Goal: Book appointment/travel/reservation

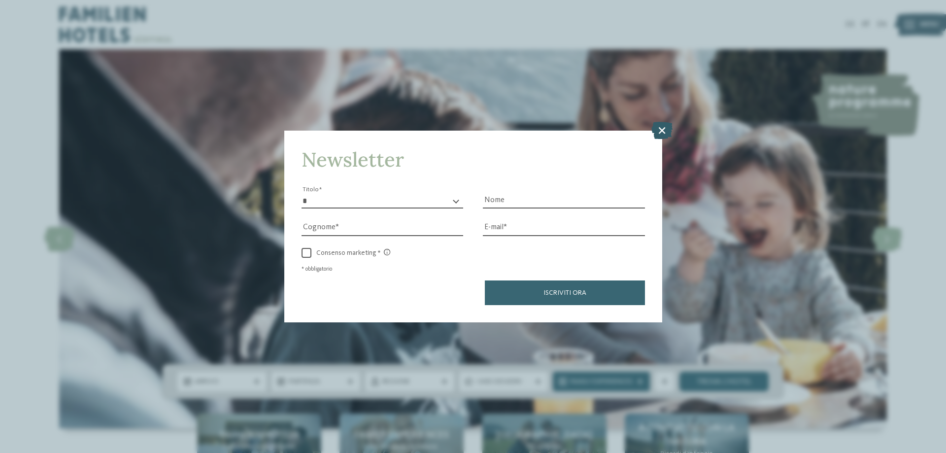
click at [659, 124] on icon at bounding box center [661, 130] width 21 height 17
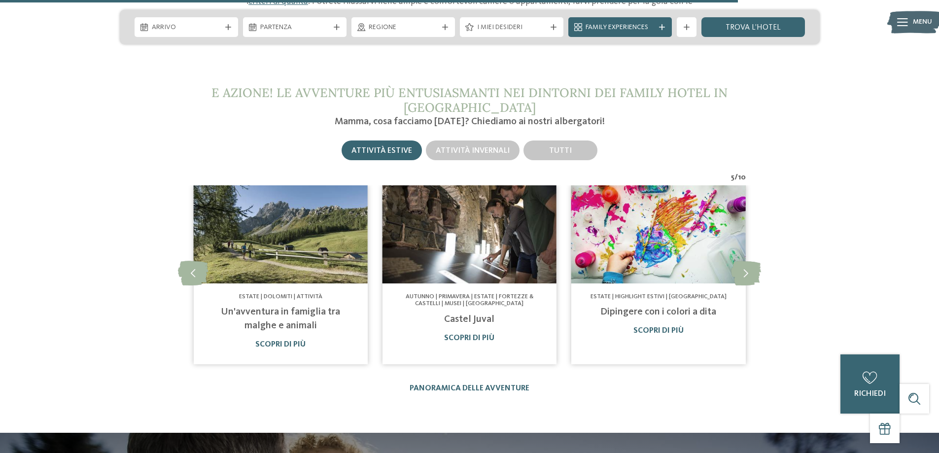
scroll to position [3350, 0]
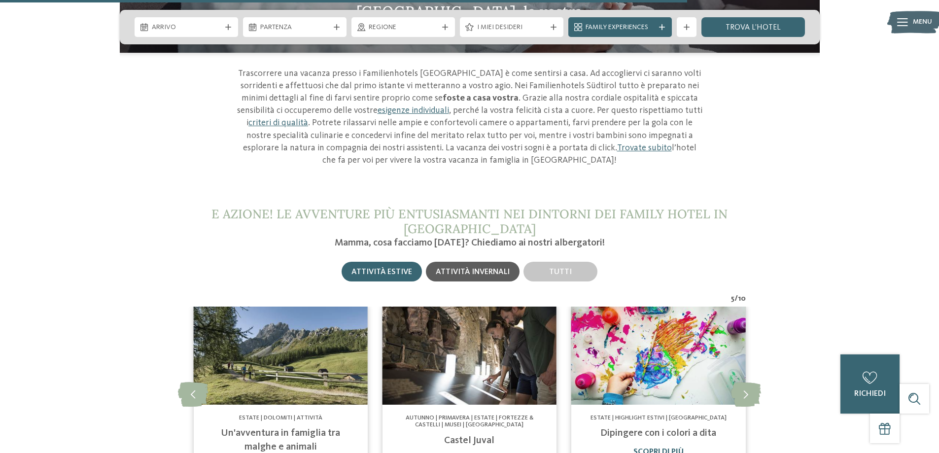
click at [478, 268] on span "Attività invernali" at bounding box center [473, 272] width 74 height 8
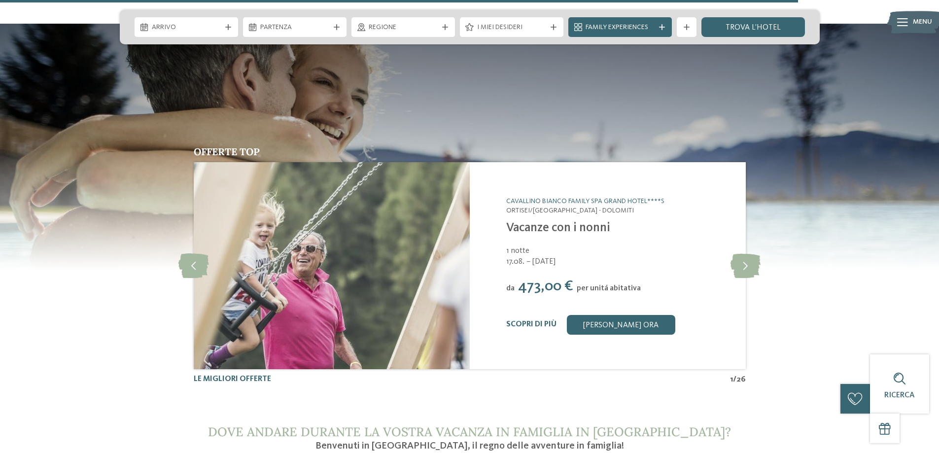
scroll to position [3892, 0]
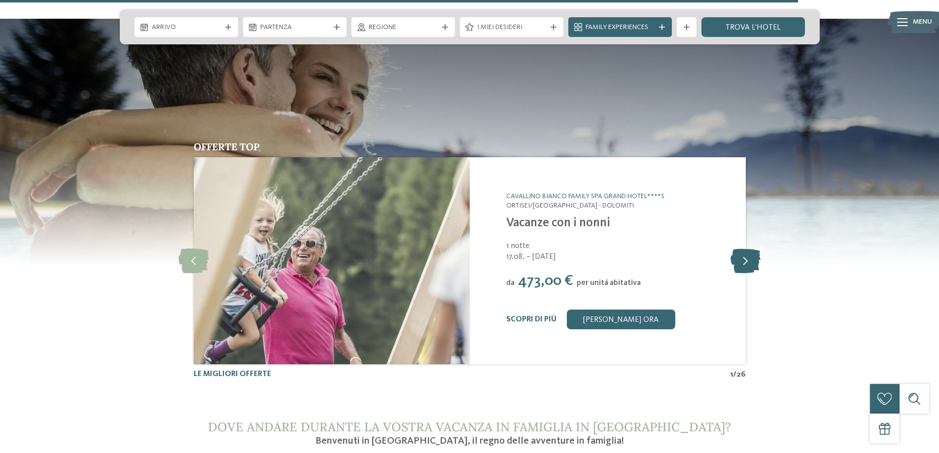
click at [742, 248] on icon at bounding box center [745, 260] width 30 height 25
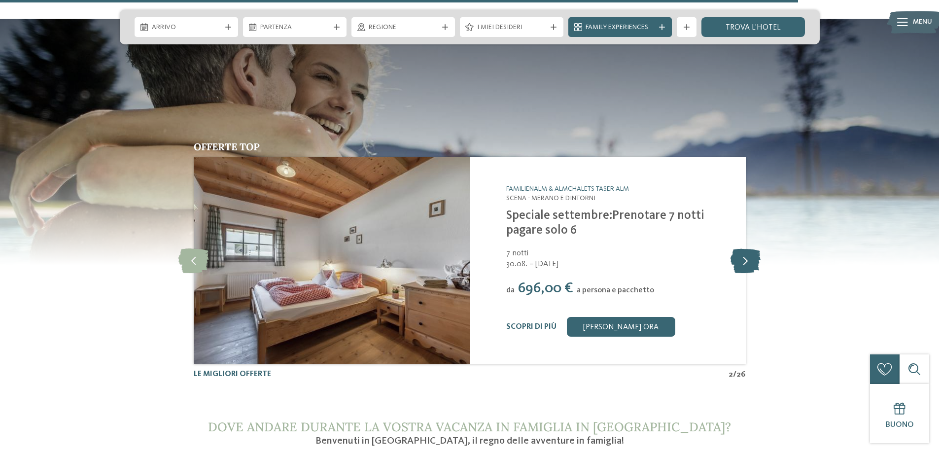
click at [742, 248] on icon at bounding box center [745, 260] width 30 height 25
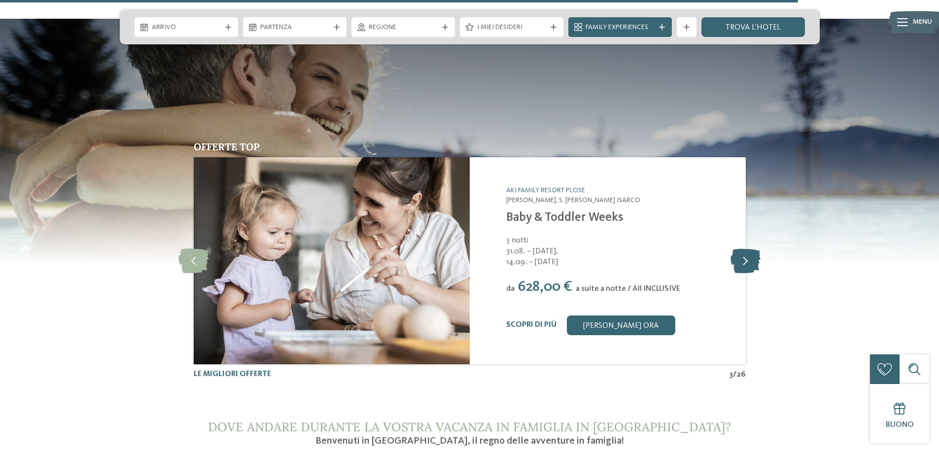
click at [742, 248] on icon at bounding box center [745, 260] width 30 height 25
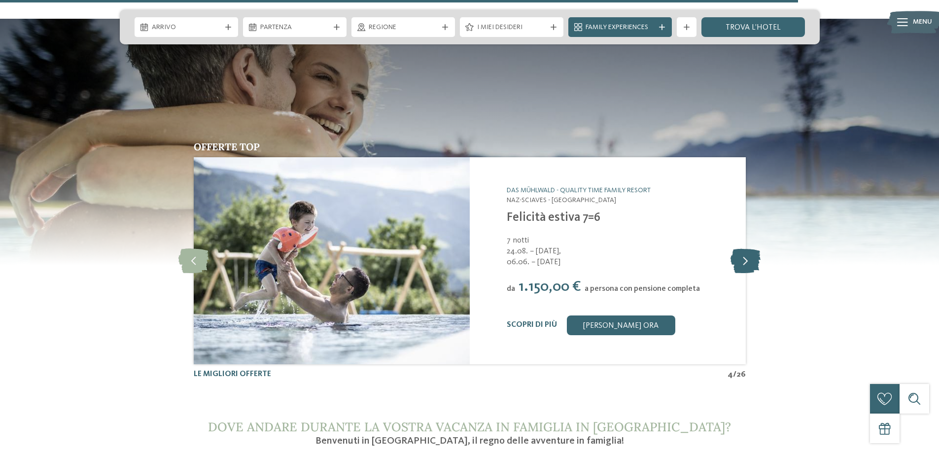
click at [742, 248] on icon at bounding box center [745, 260] width 30 height 25
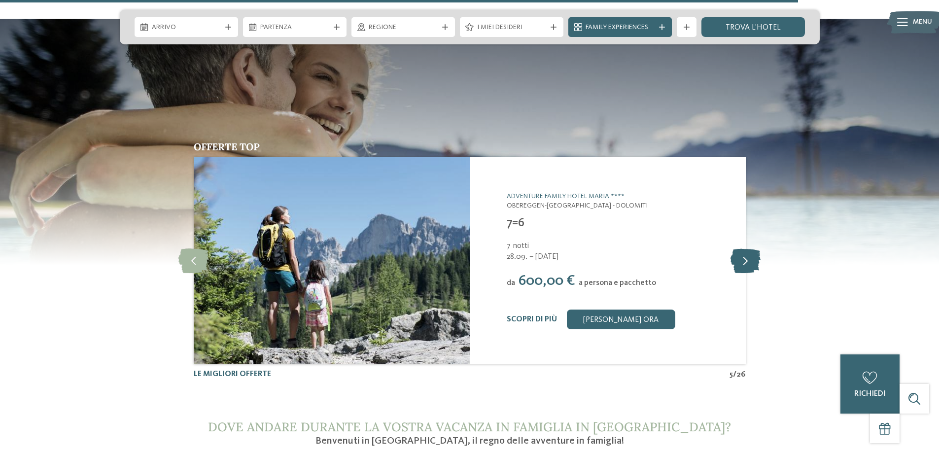
click at [742, 248] on icon at bounding box center [745, 260] width 30 height 25
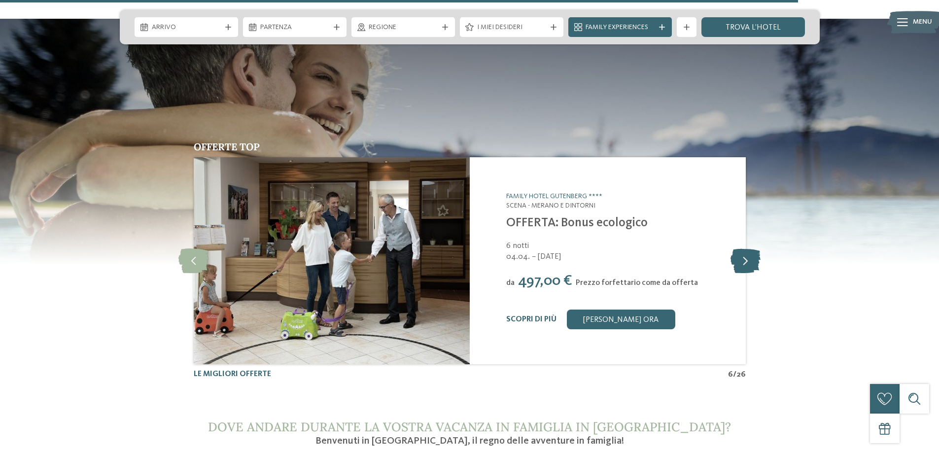
click at [742, 248] on icon at bounding box center [745, 260] width 30 height 25
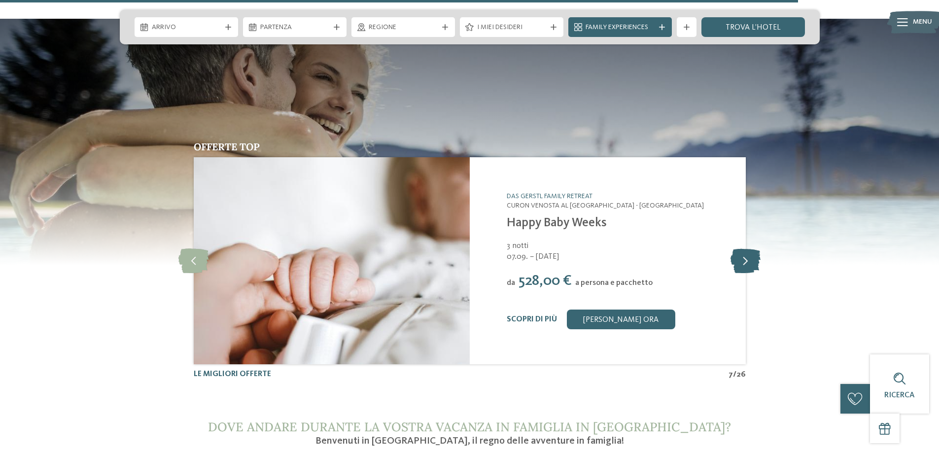
click at [742, 248] on icon at bounding box center [745, 260] width 30 height 25
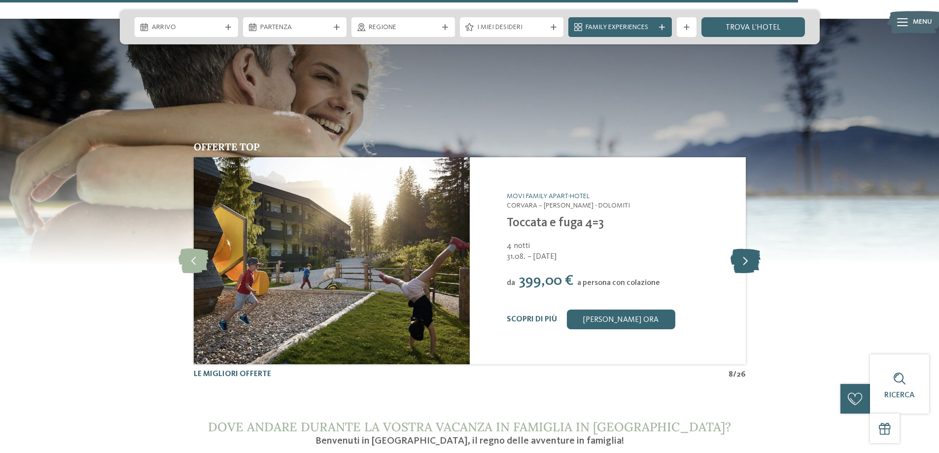
click at [742, 248] on icon at bounding box center [745, 260] width 30 height 25
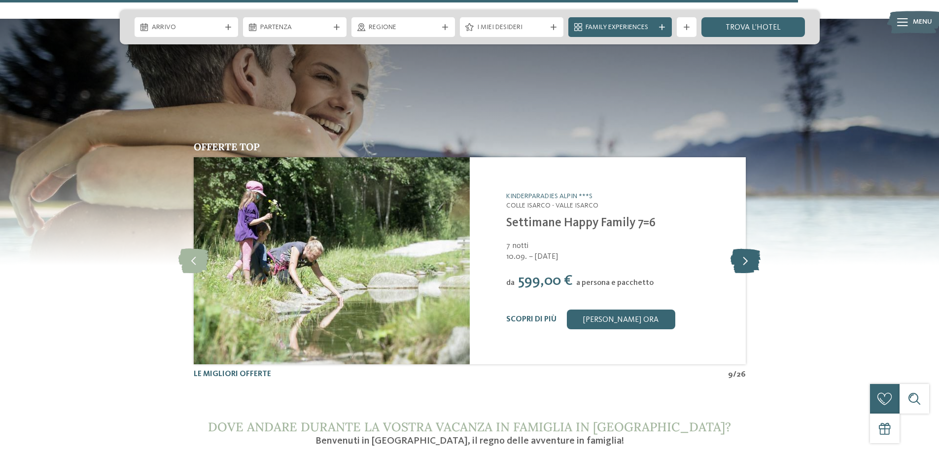
click at [742, 248] on icon at bounding box center [745, 260] width 30 height 25
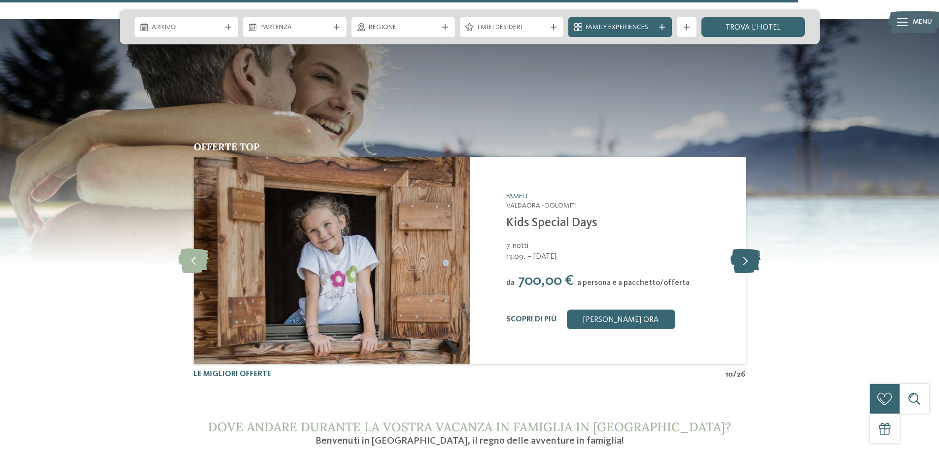
click at [742, 248] on icon at bounding box center [745, 260] width 30 height 25
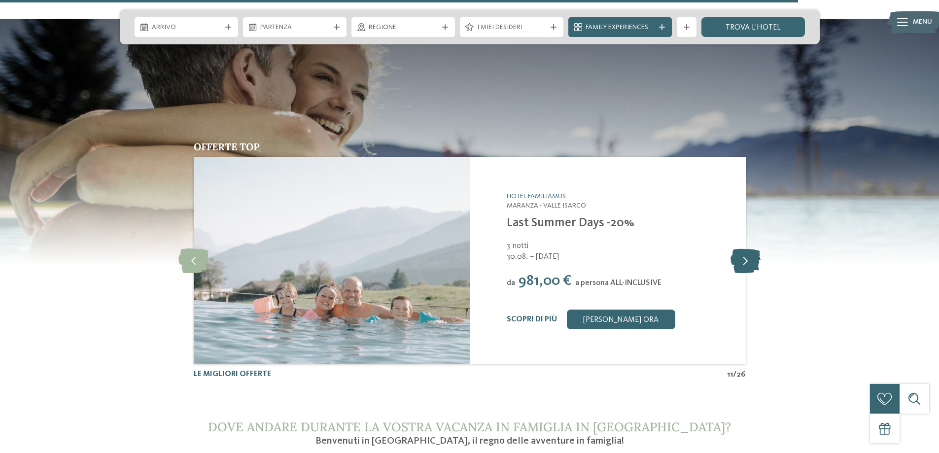
click at [742, 248] on icon at bounding box center [745, 260] width 30 height 25
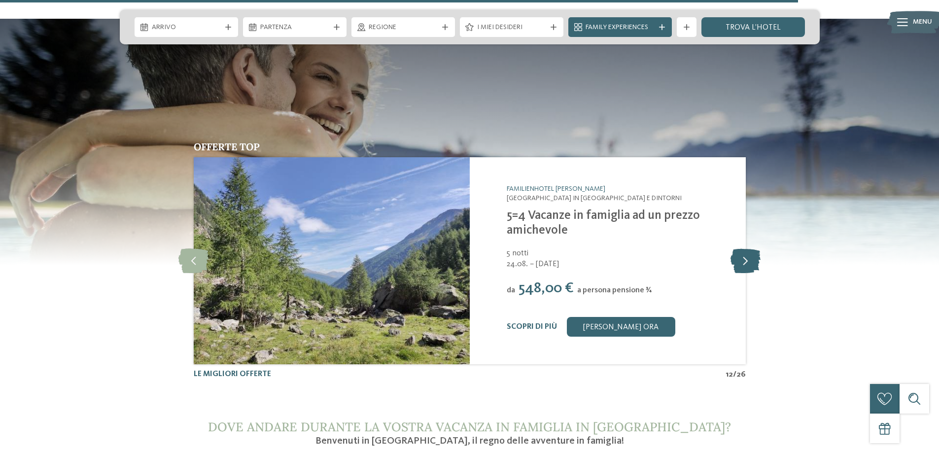
click at [742, 248] on icon at bounding box center [745, 260] width 30 height 25
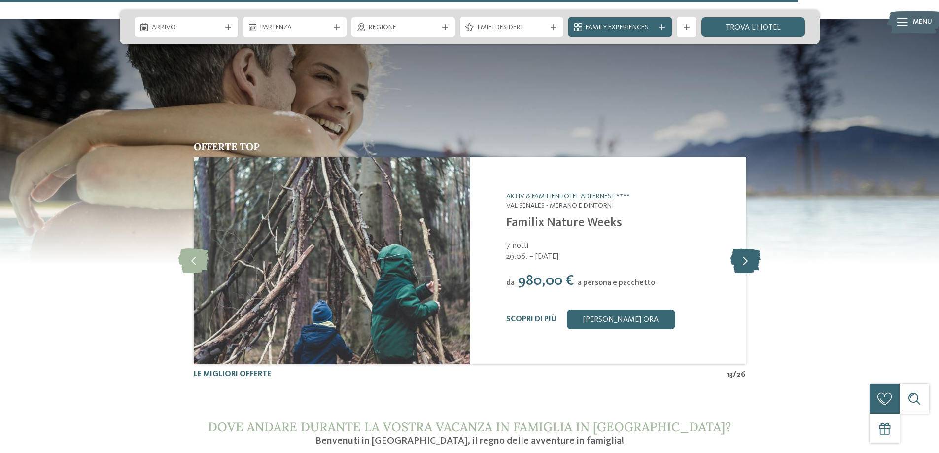
click at [742, 248] on icon at bounding box center [745, 260] width 30 height 25
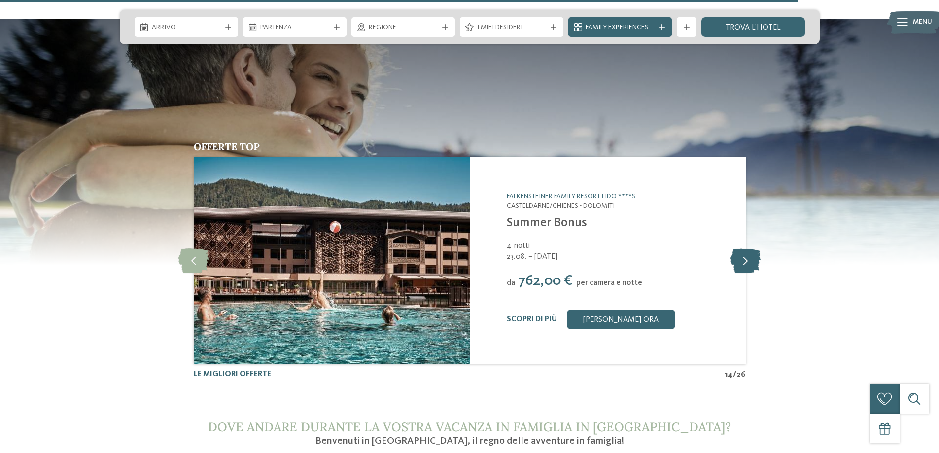
click at [742, 248] on icon at bounding box center [745, 260] width 30 height 25
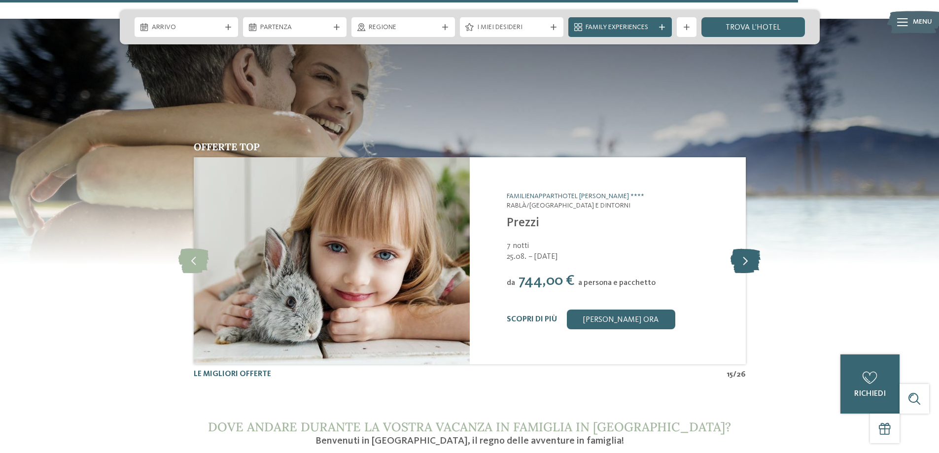
click at [742, 248] on icon at bounding box center [745, 260] width 30 height 25
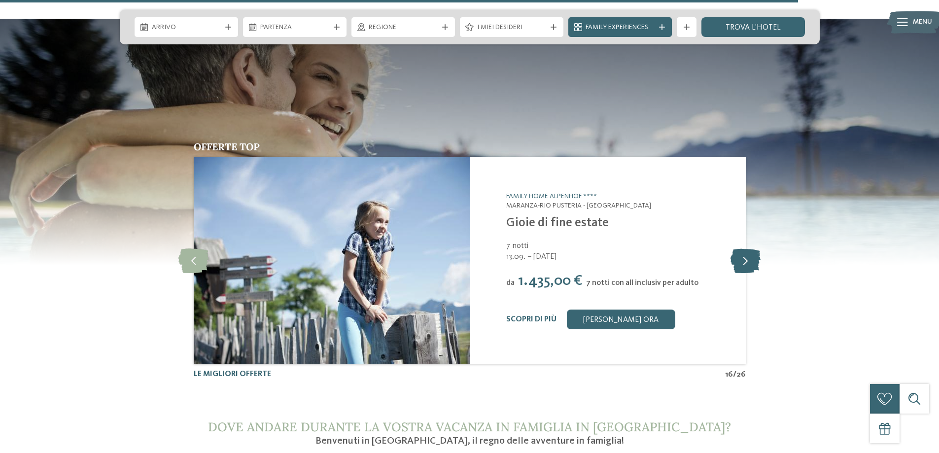
click at [742, 248] on icon at bounding box center [745, 260] width 30 height 25
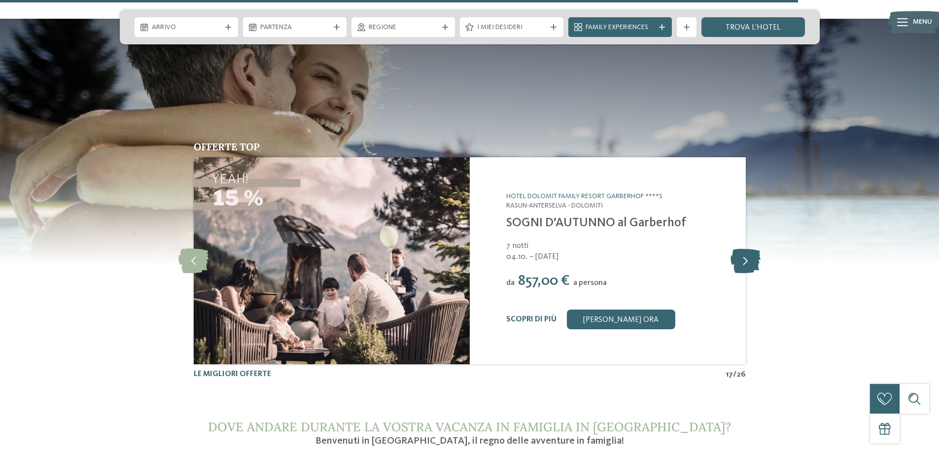
click at [744, 248] on icon at bounding box center [745, 260] width 30 height 25
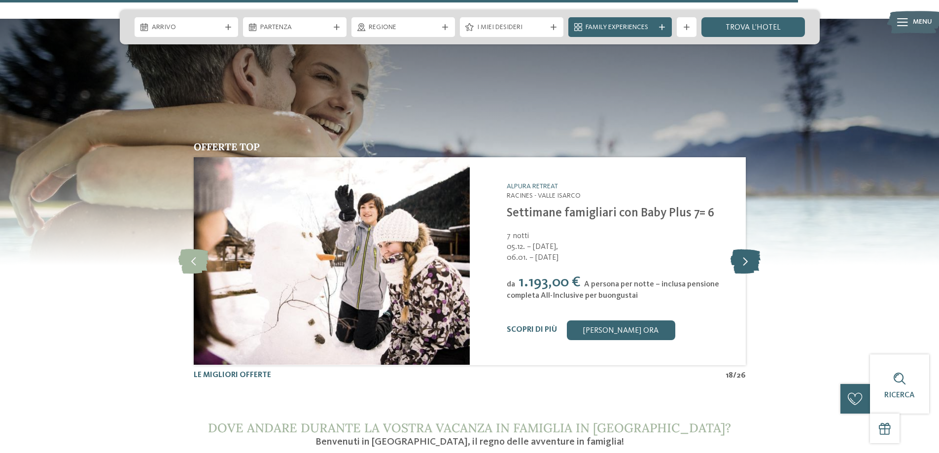
click at [742, 249] on icon at bounding box center [745, 261] width 30 height 25
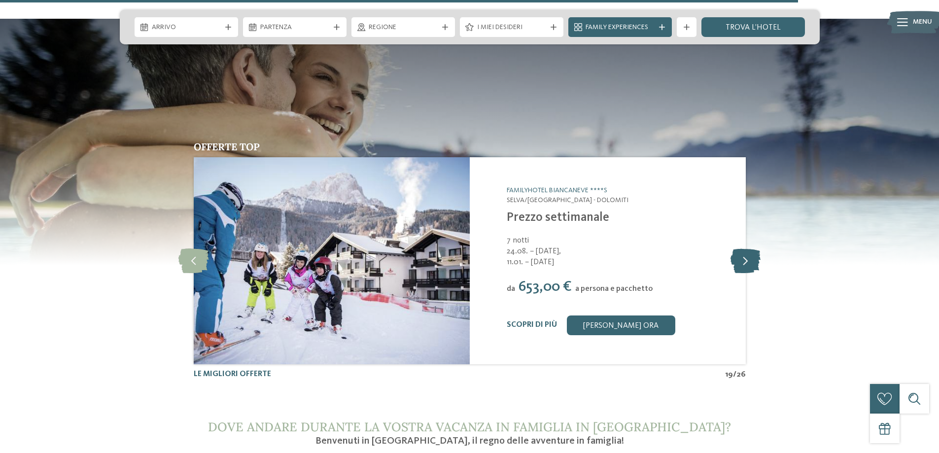
click at [742, 248] on icon at bounding box center [745, 260] width 30 height 25
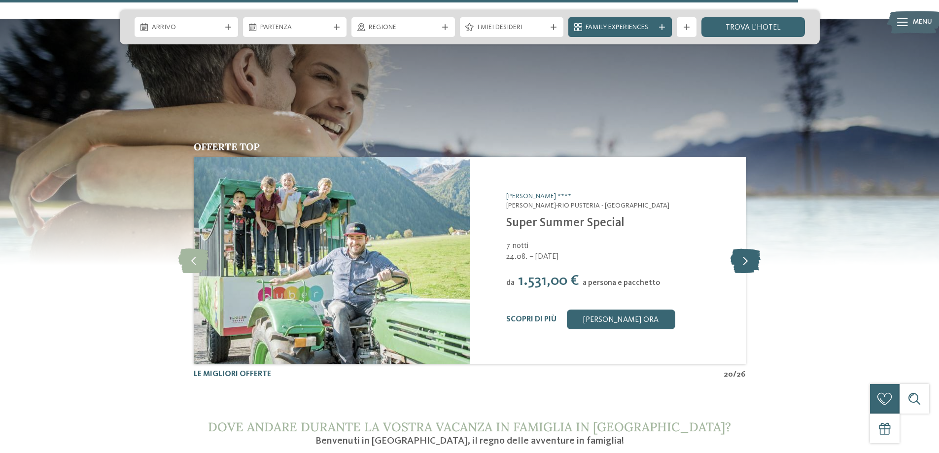
click at [742, 248] on icon at bounding box center [745, 260] width 30 height 25
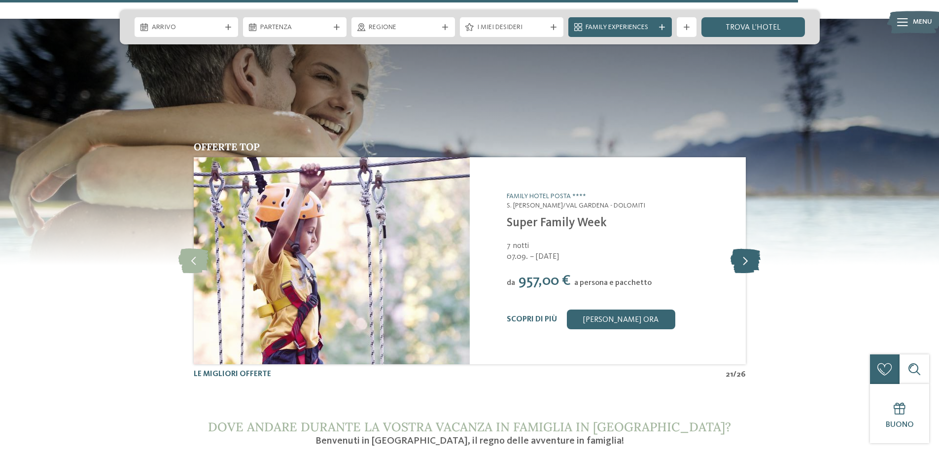
click at [742, 248] on icon at bounding box center [745, 260] width 30 height 25
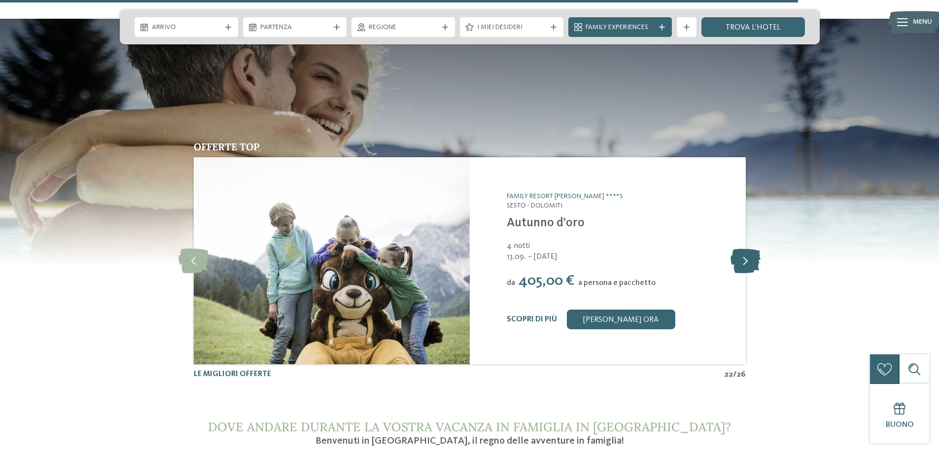
click at [742, 248] on icon at bounding box center [745, 260] width 30 height 25
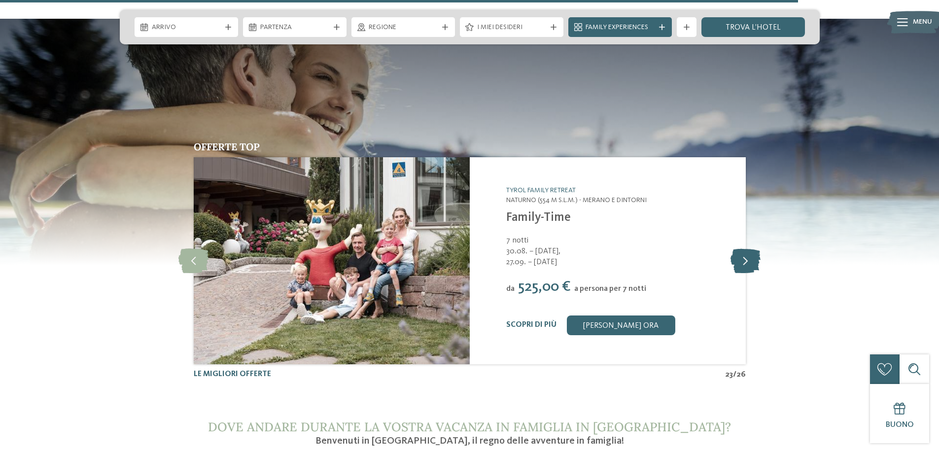
click at [742, 248] on icon at bounding box center [745, 260] width 30 height 25
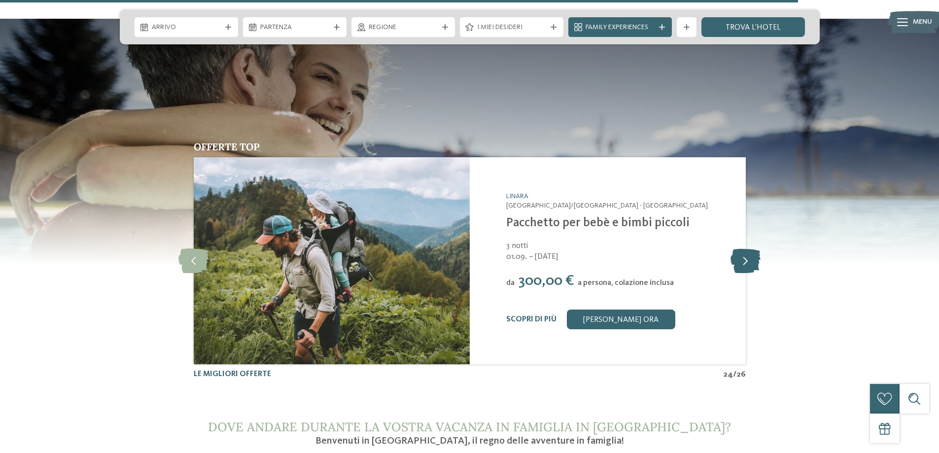
click at [742, 248] on icon at bounding box center [745, 260] width 30 height 25
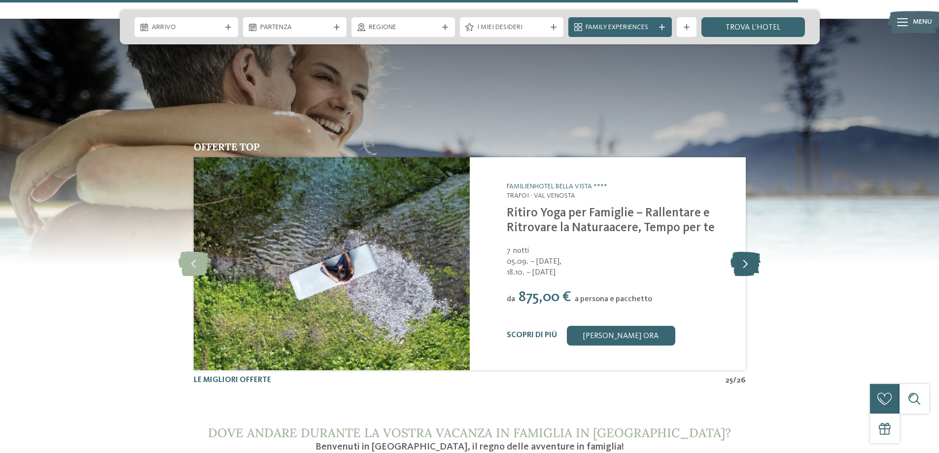
click at [742, 251] on icon at bounding box center [745, 263] width 30 height 25
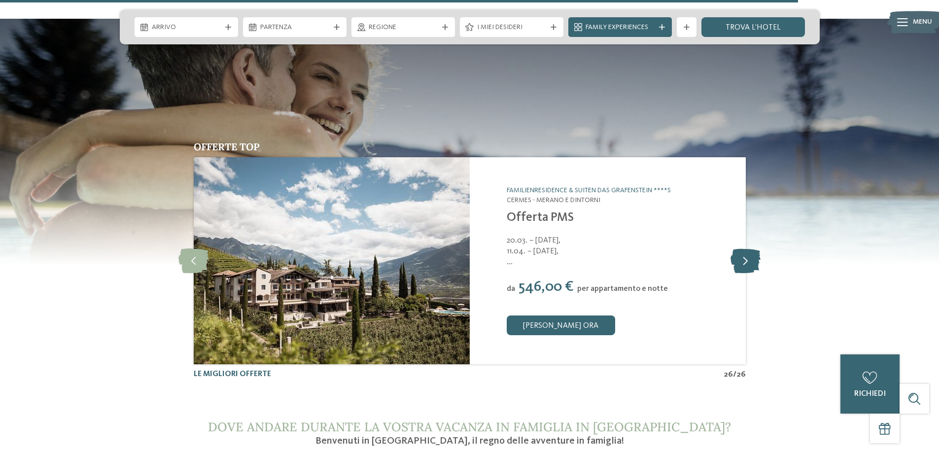
click at [742, 248] on icon at bounding box center [745, 260] width 30 height 25
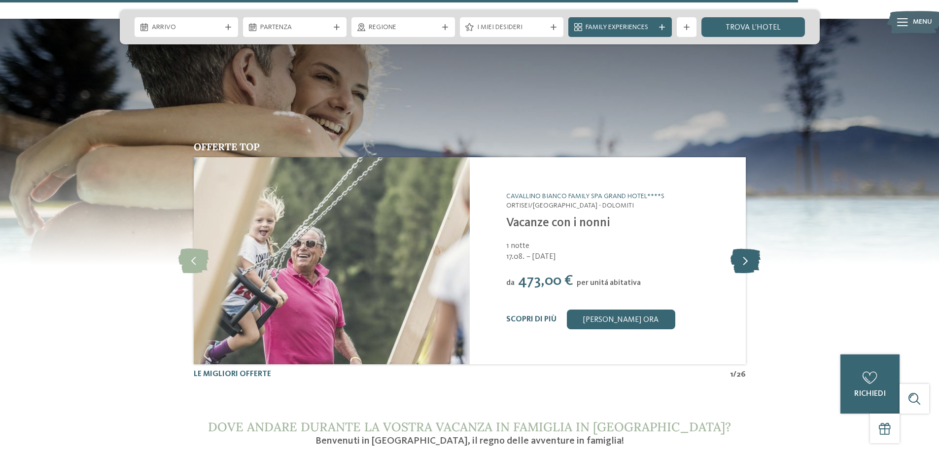
click at [742, 248] on icon at bounding box center [745, 260] width 30 height 25
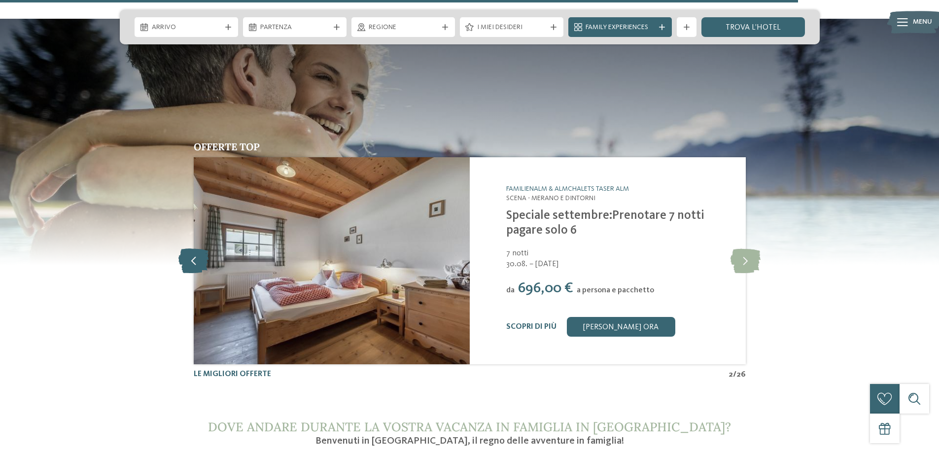
click at [191, 248] on icon at bounding box center [193, 260] width 30 height 25
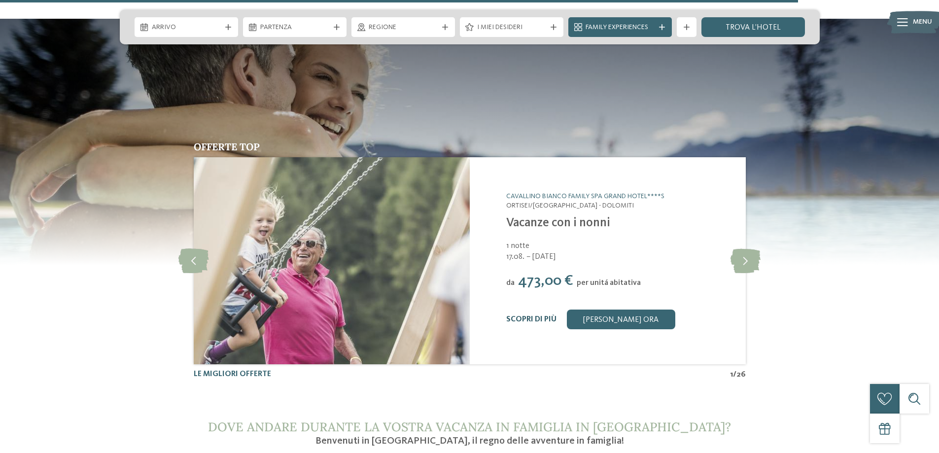
click at [530, 315] on link "Scopri di più" at bounding box center [531, 319] width 50 height 8
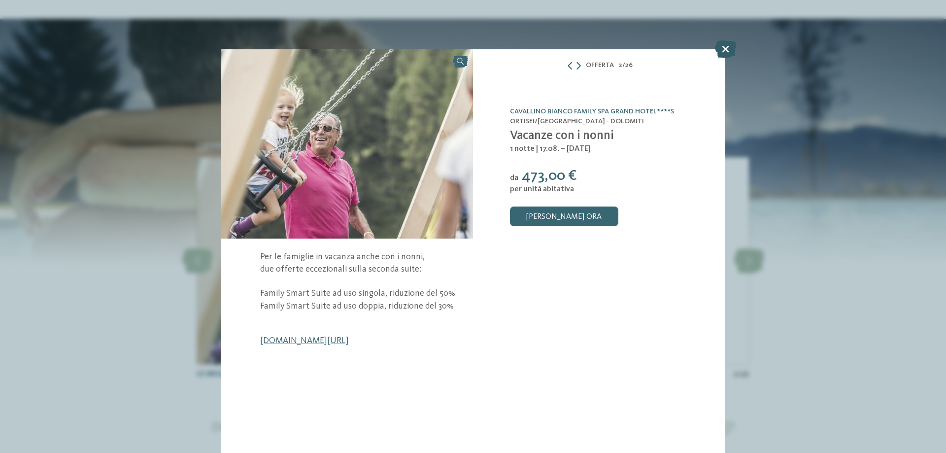
click at [717, 47] on icon at bounding box center [725, 48] width 21 height 17
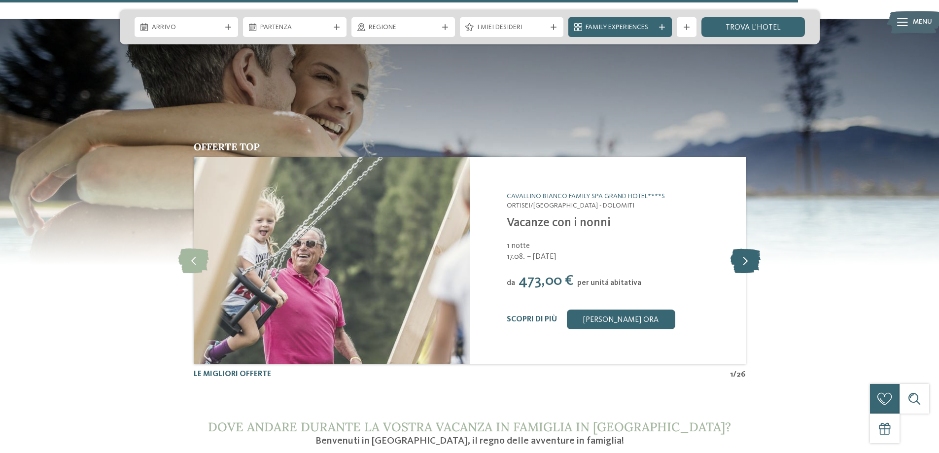
click at [742, 248] on icon at bounding box center [745, 260] width 30 height 25
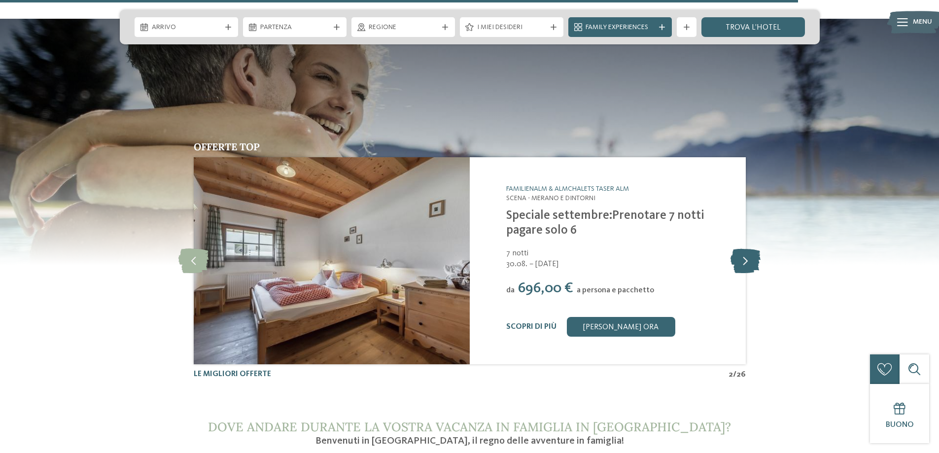
click at [748, 248] on icon at bounding box center [745, 260] width 30 height 25
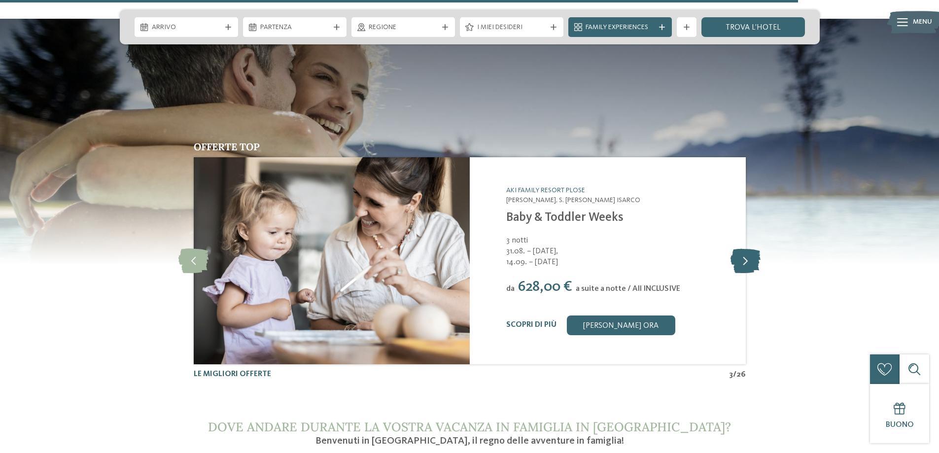
click at [748, 248] on icon at bounding box center [745, 260] width 30 height 25
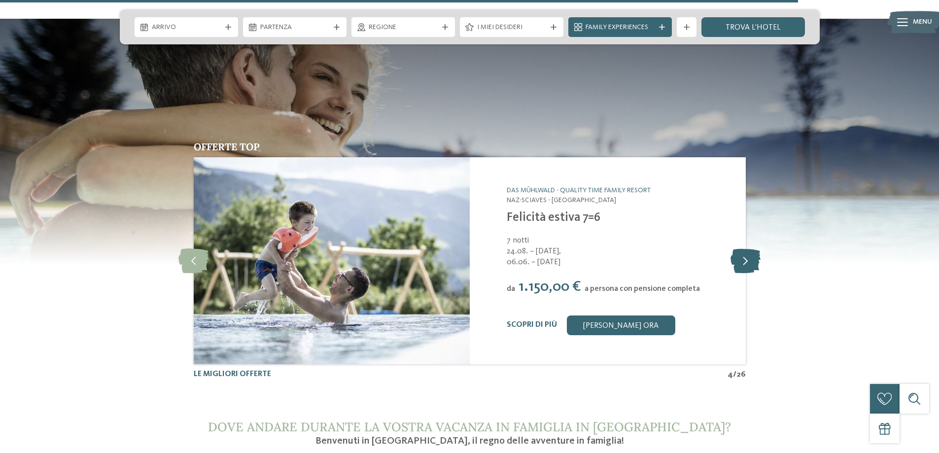
click at [746, 248] on icon at bounding box center [745, 260] width 30 height 25
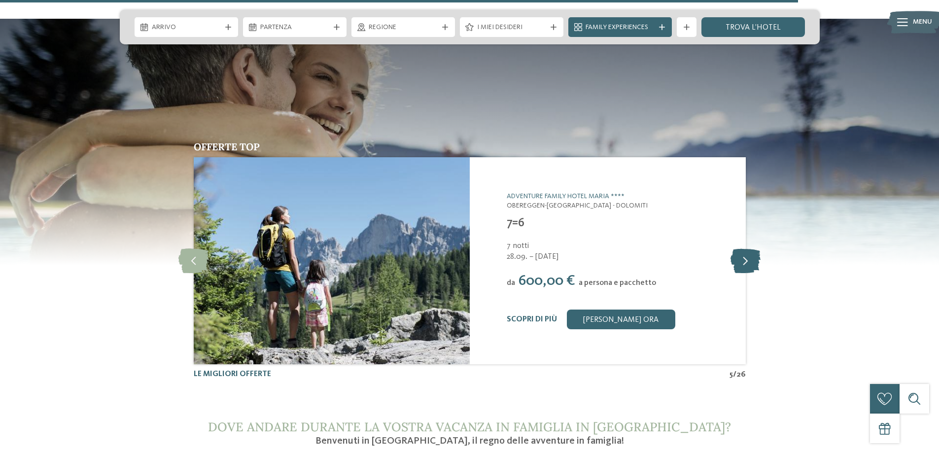
click at [746, 248] on icon at bounding box center [745, 260] width 30 height 25
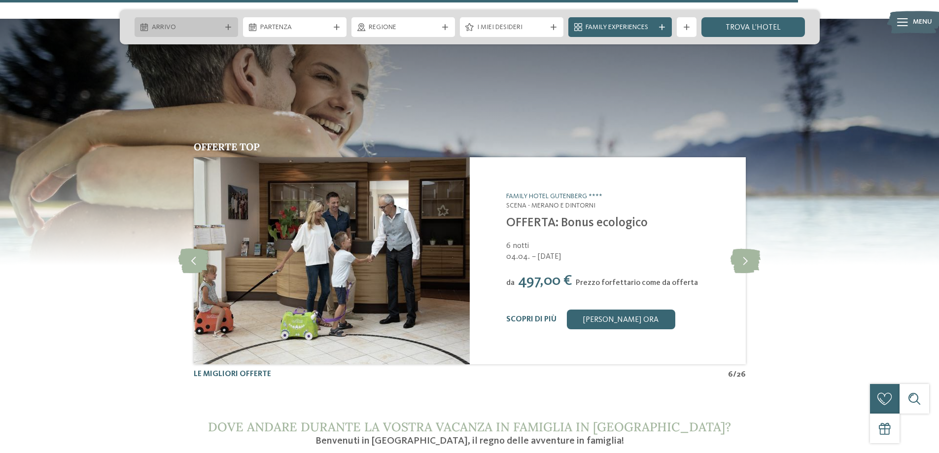
click at [181, 24] on span "Arrivo" at bounding box center [186, 28] width 69 height 10
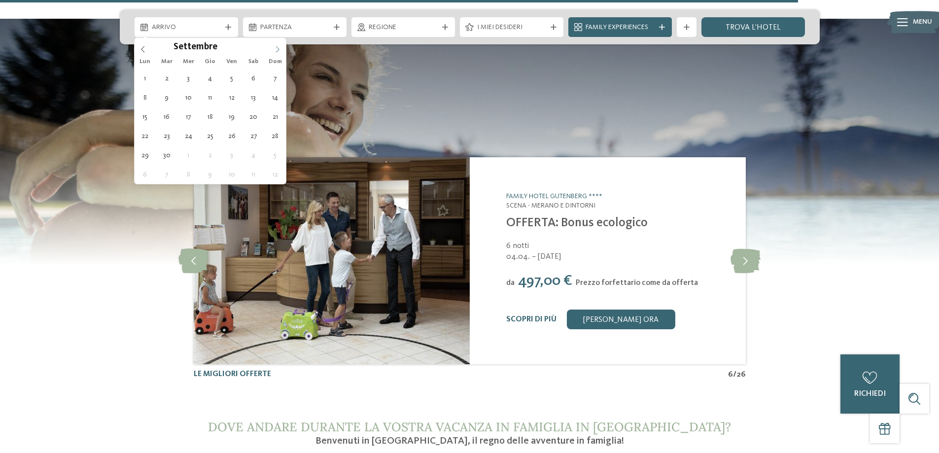
click at [273, 49] on span at bounding box center [277, 46] width 17 height 17
type div "[DATE]"
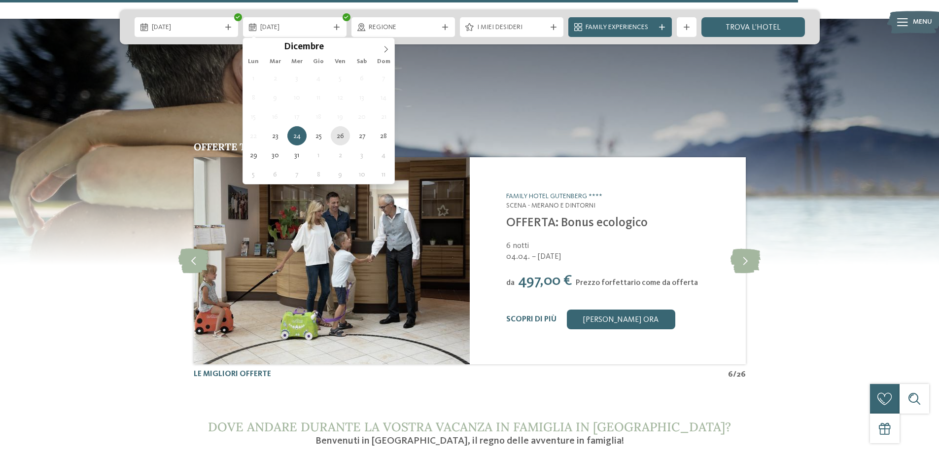
type div "[DATE]"
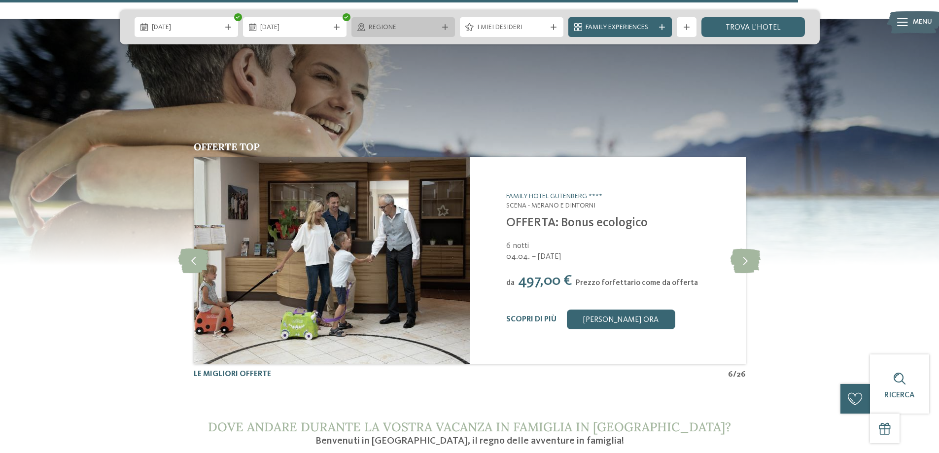
click at [424, 26] on span "Regione" at bounding box center [403, 28] width 69 height 10
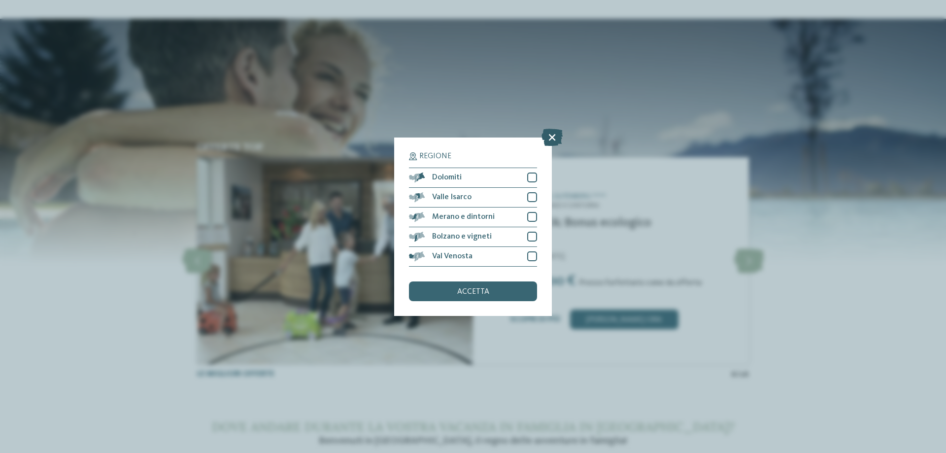
click at [550, 133] on icon at bounding box center [551, 136] width 21 height 17
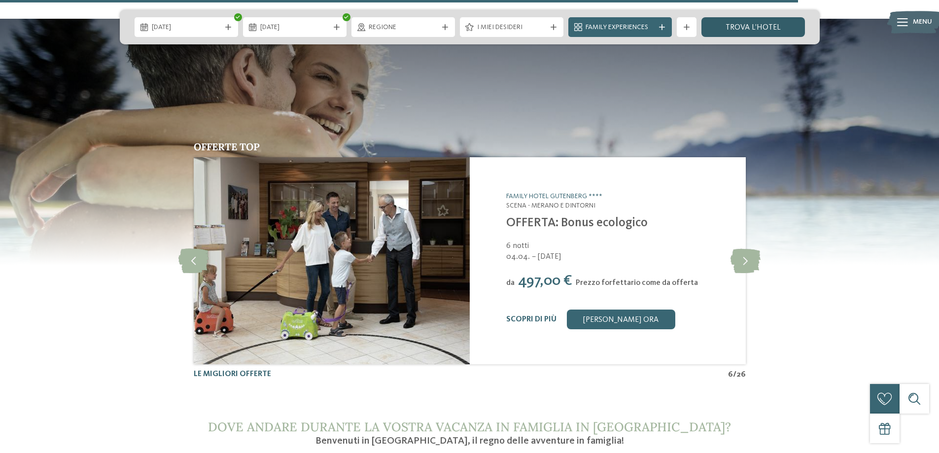
click at [755, 27] on link "trova l’hotel" at bounding box center [752, 27] width 103 height 20
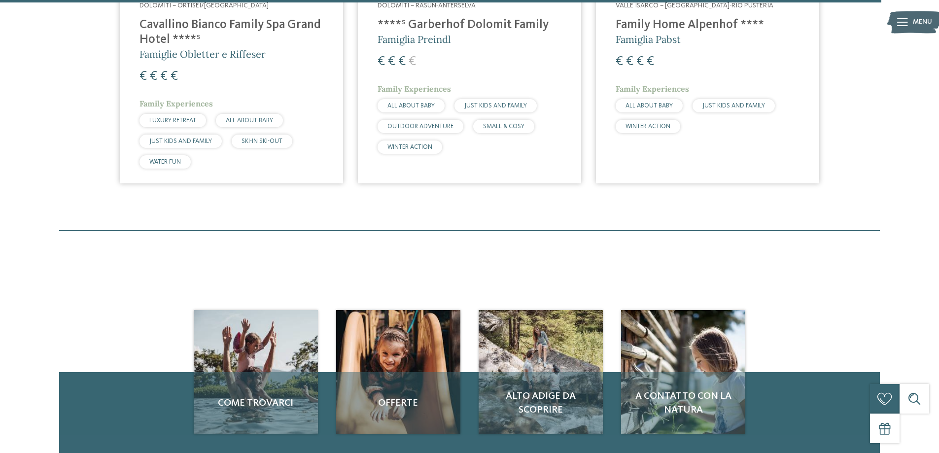
scroll to position [1998, 0]
